Goal: Communication & Community: Ask a question

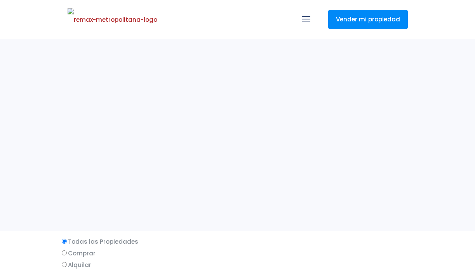
select select
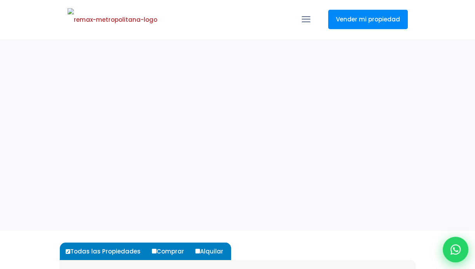
click at [451, 249] on icon at bounding box center [456, 249] width 10 height 10
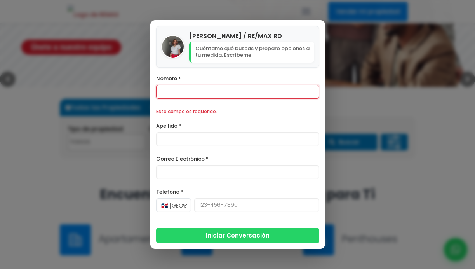
scroll to position [157, 0]
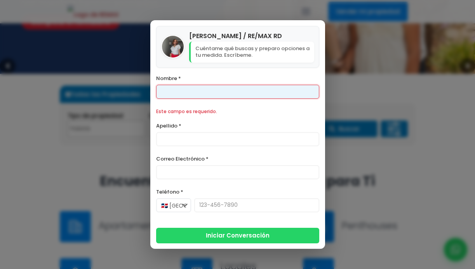
click at [258, 94] on input "Nombre *" at bounding box center [237, 92] width 163 height 14
type input "P"
type input "Javer"
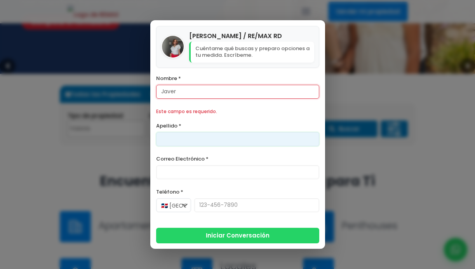
scroll to position [6, 0]
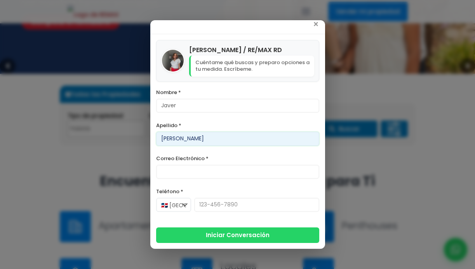
type input "Hernandez"
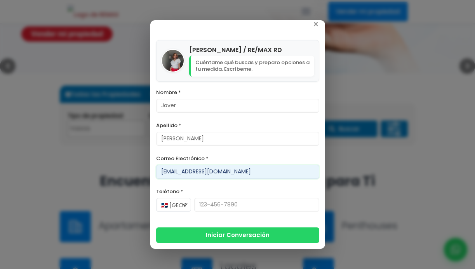
type input "javer@version.do"
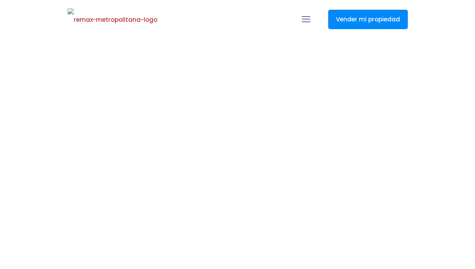
select select
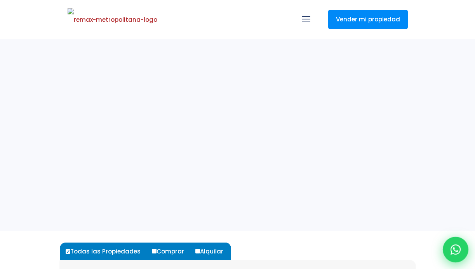
click at [450, 244] on div at bounding box center [456, 250] width 26 height 26
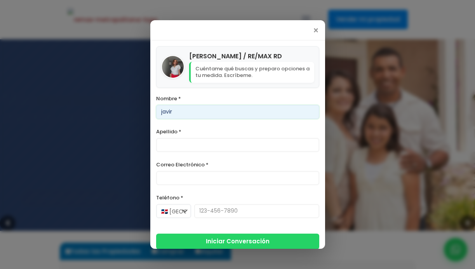
type input "javir"
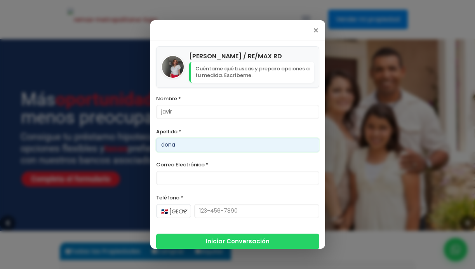
type input "dona"
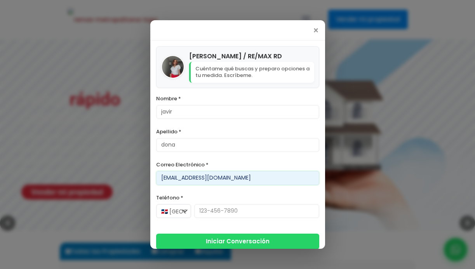
scroll to position [6, 0]
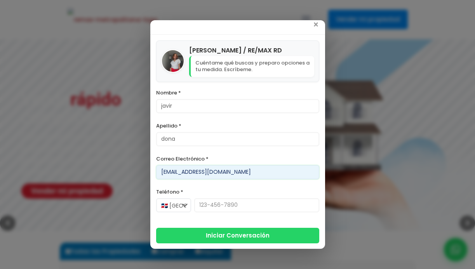
type input "[EMAIL_ADDRESS][DOMAIN_NAME]"
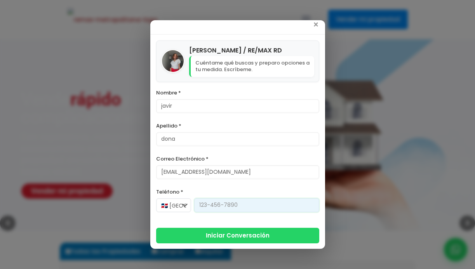
click at [240, 201] on input "Teléfono *" at bounding box center [256, 205] width 125 height 14
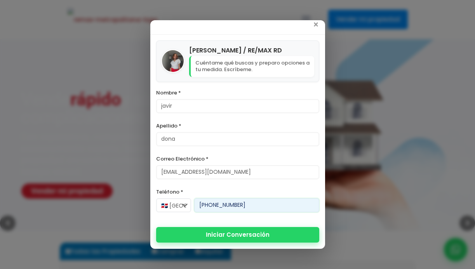
type input "[PHONE_NUMBER]"
click at [253, 236] on button "Iniciar Conversación" at bounding box center [237, 235] width 163 height 16
